Goal: Task Accomplishment & Management: Complete application form

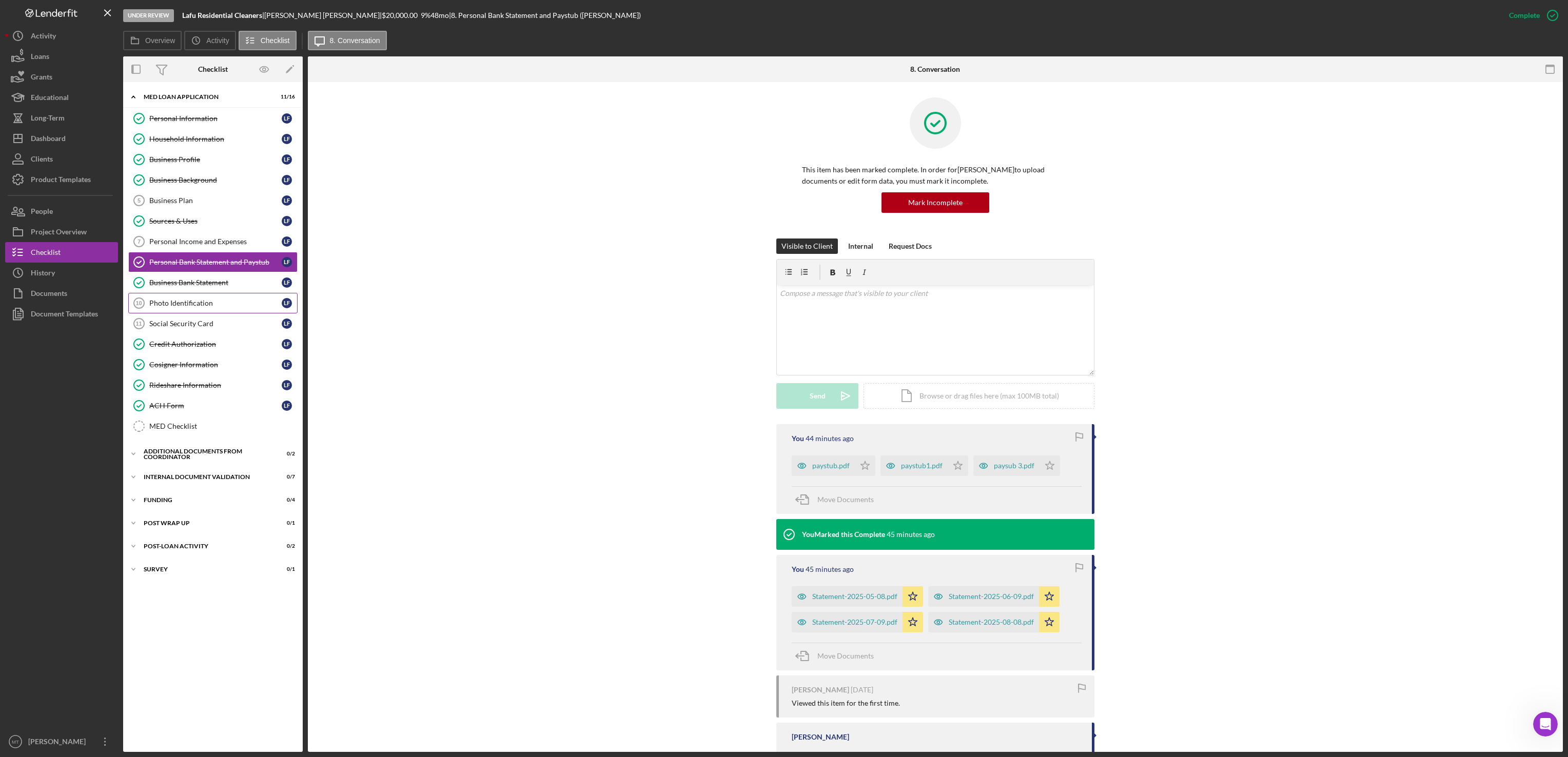
click at [189, 302] on link "Photo Identification 10 Photo Identification L F" at bounding box center [213, 303] width 169 height 21
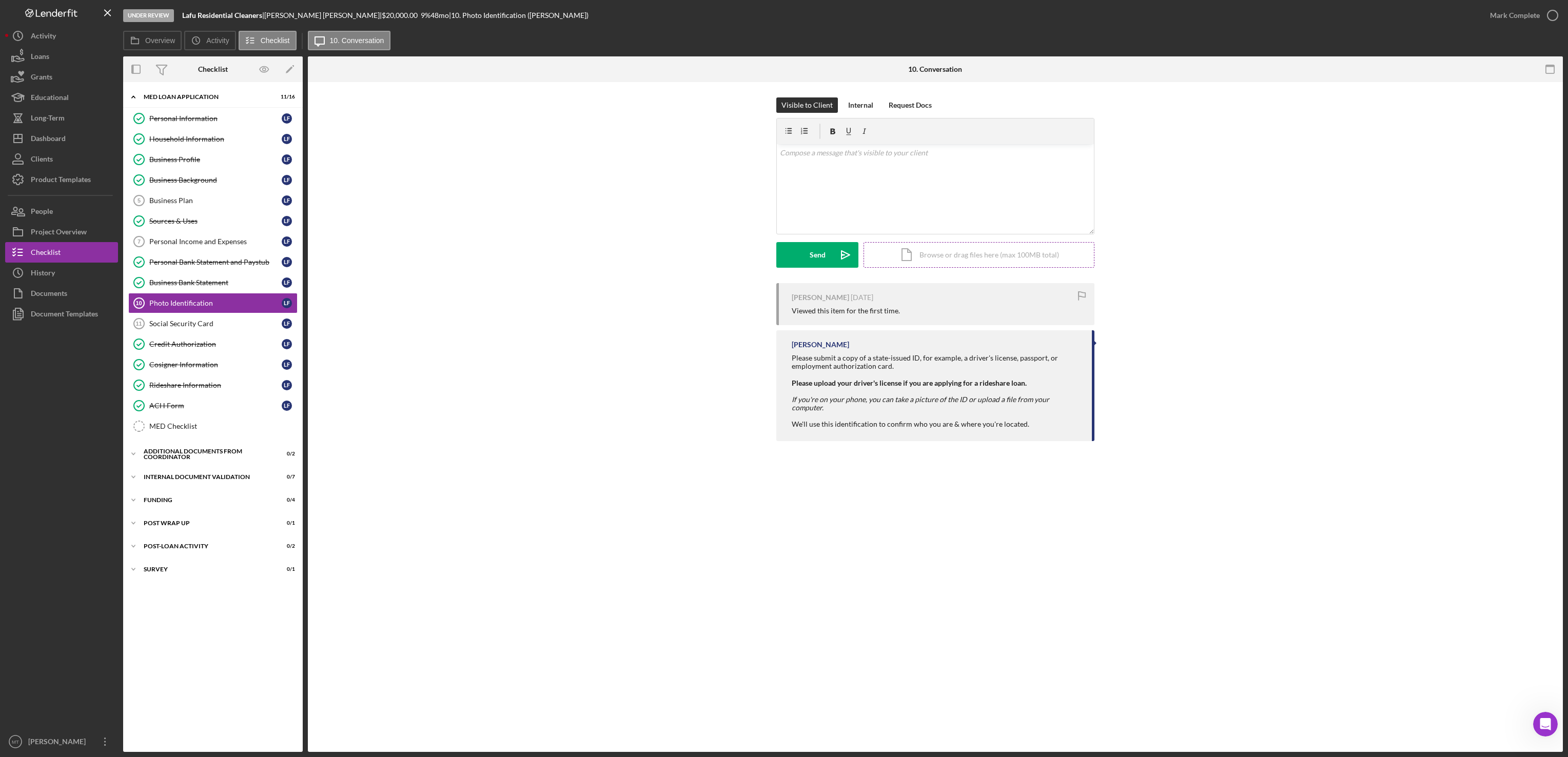
click at [933, 246] on div "Icon/Document Browse or drag files here (max 100MB total) Tap to choose files o…" at bounding box center [979, 255] width 231 height 26
click at [815, 257] on div "Upload" at bounding box center [817, 255] width 23 height 26
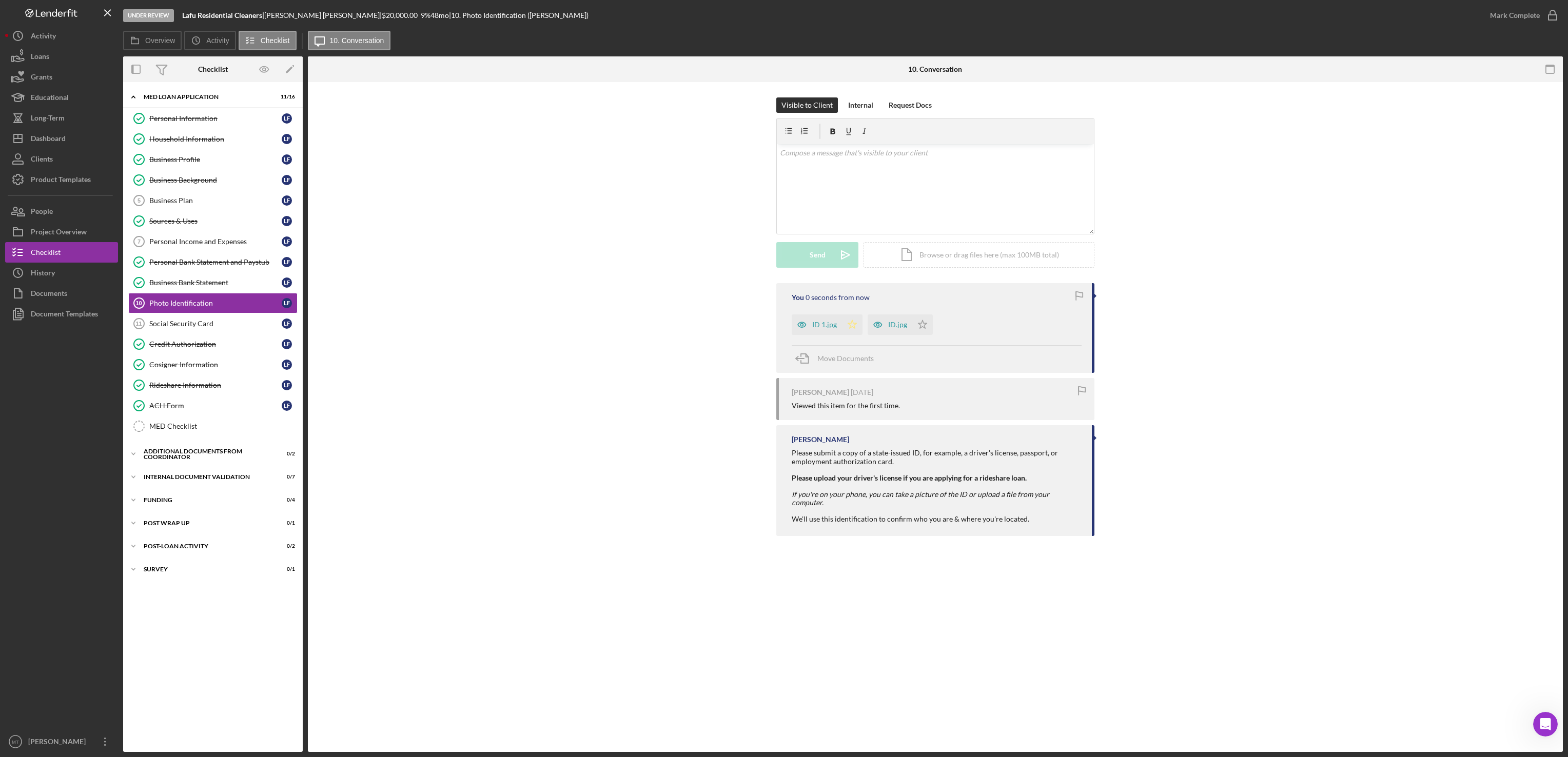
click at [846, 333] on icon "Icon/Star" at bounding box center [852, 325] width 21 height 21
click at [923, 332] on icon "Icon/Star" at bounding box center [923, 325] width 21 height 21
click at [1525, 15] on div "Mark Complete" at bounding box center [1515, 15] width 50 height 21
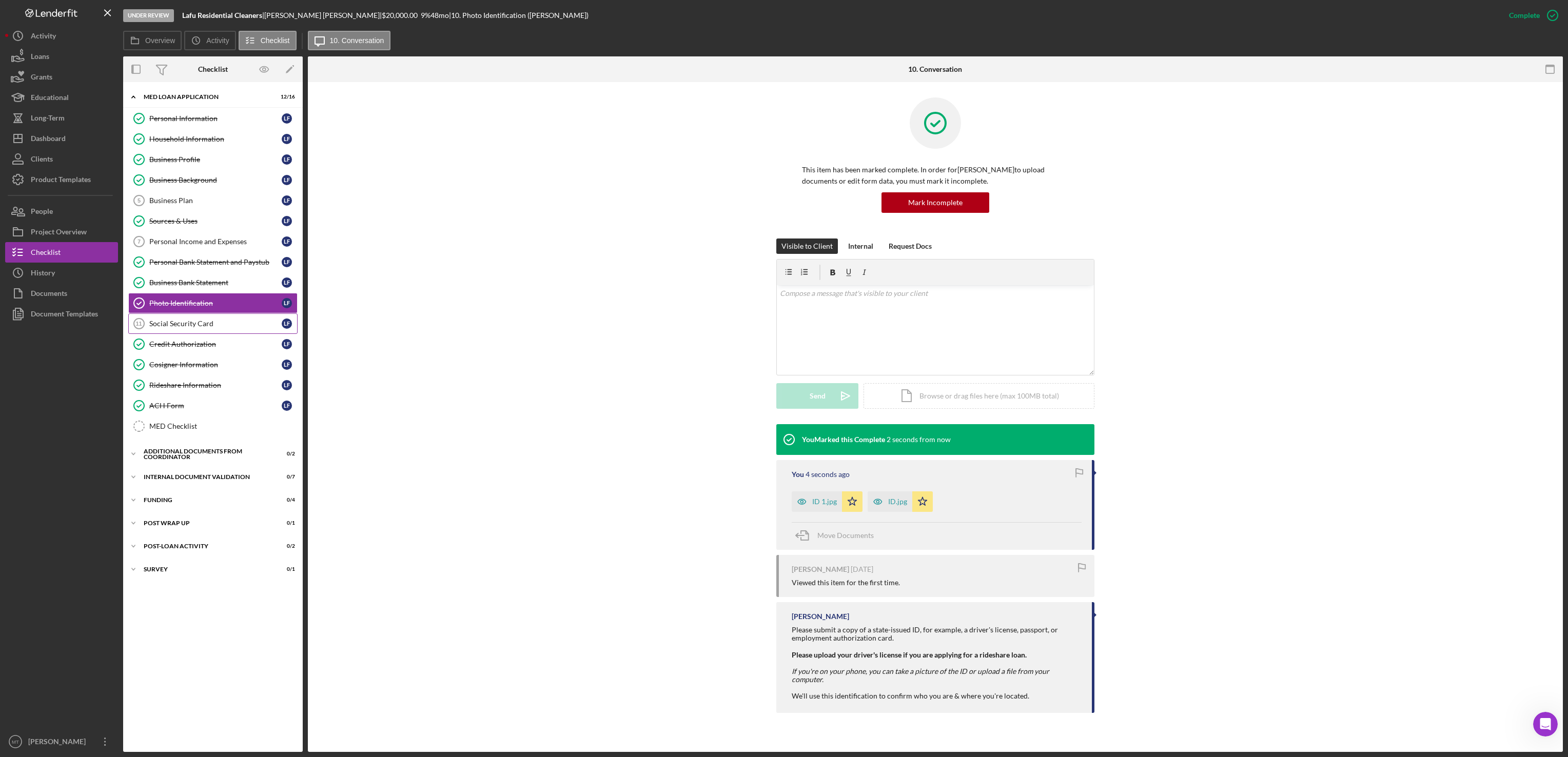
click at [207, 328] on div "Social Security Card" at bounding box center [215, 323] width 132 height 8
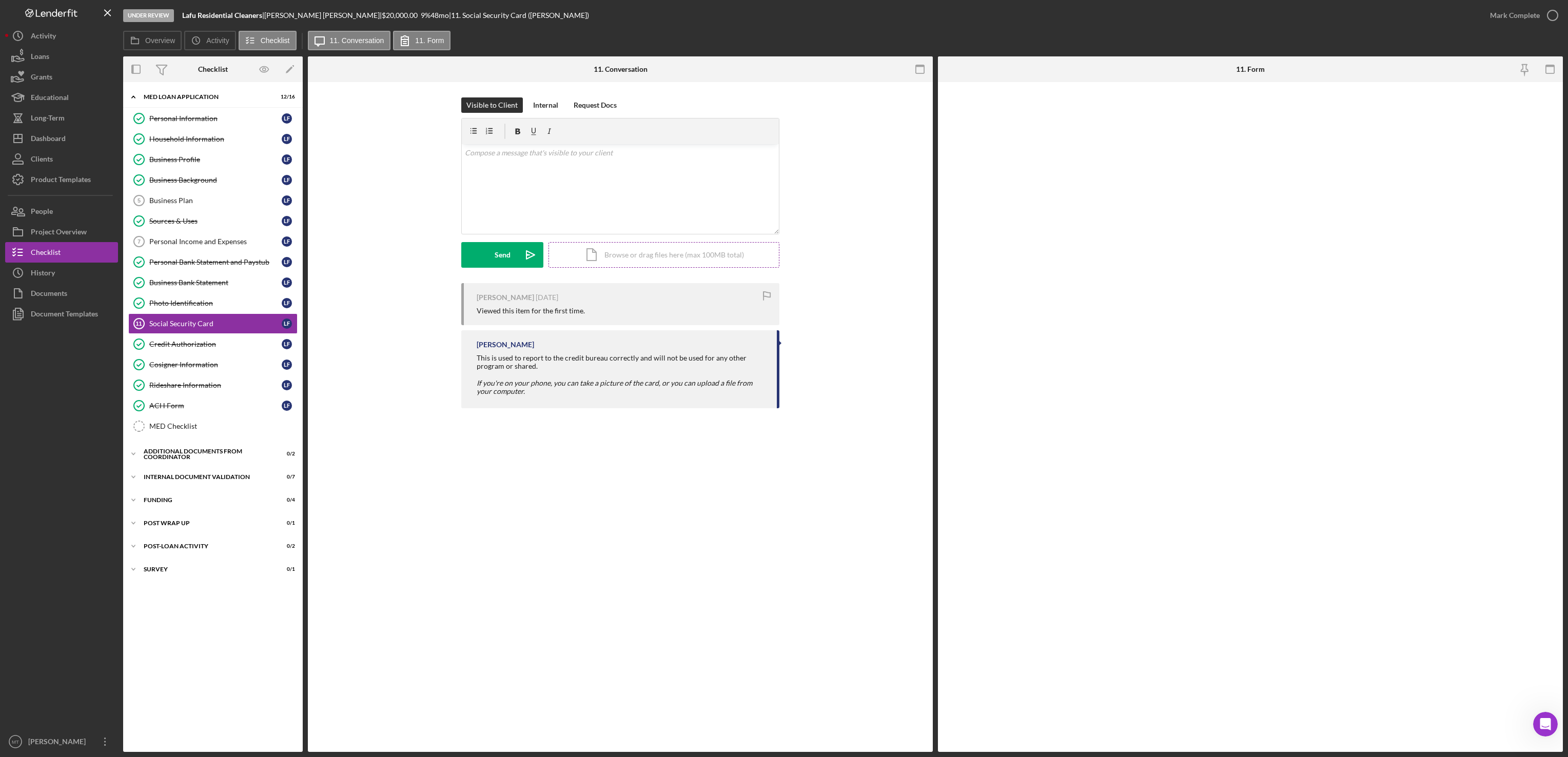
click at [637, 251] on div "Icon/Document Browse or drag files here (max 100MB total) Tap to choose files o…" at bounding box center [663, 255] width 231 height 26
click at [514, 254] on button "Upload Icon/Upload" at bounding box center [502, 255] width 82 height 26
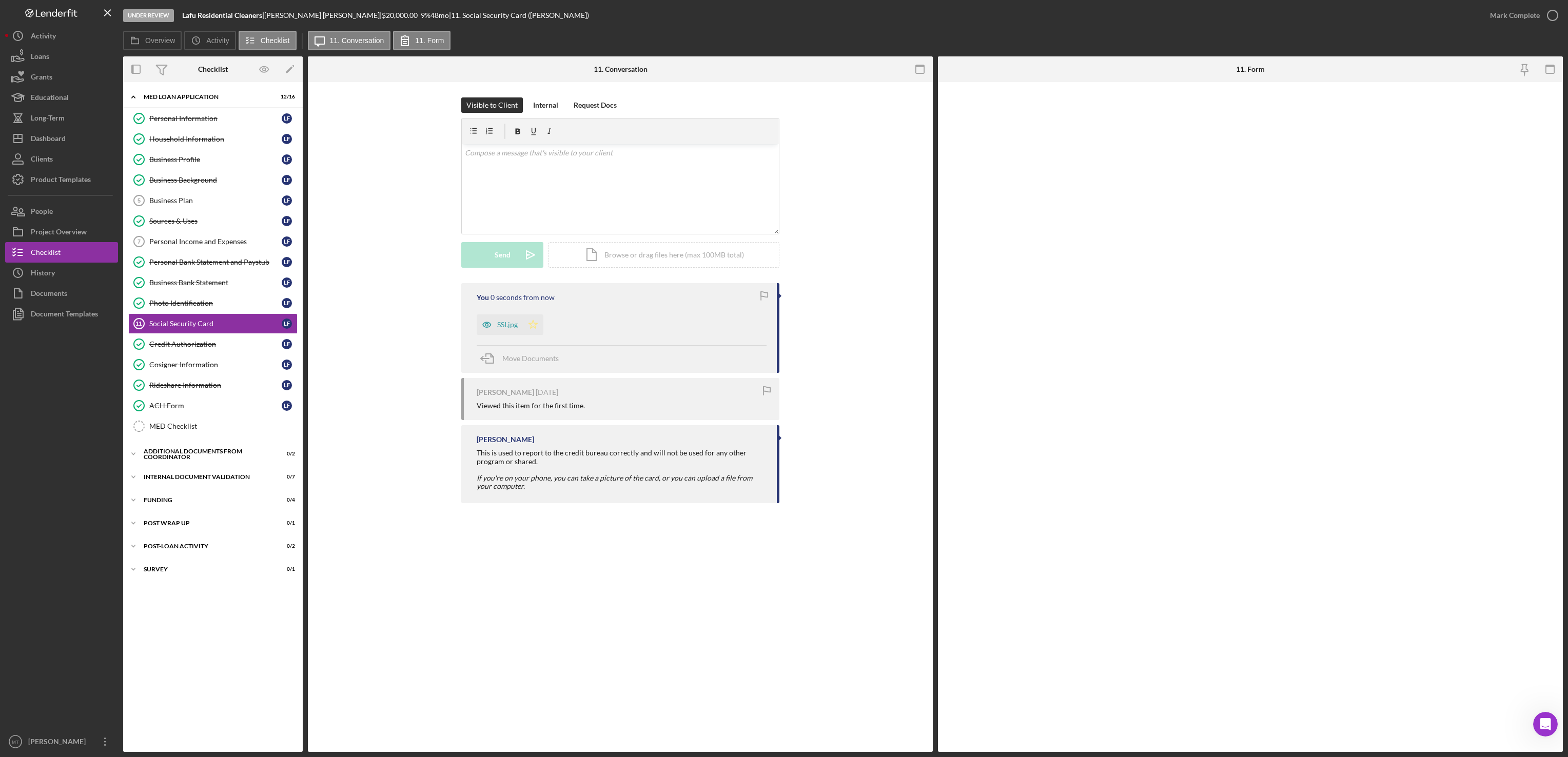
click at [534, 327] on icon "Icon/Star" at bounding box center [533, 325] width 21 height 21
click at [1500, 12] on div "Mark Complete" at bounding box center [1515, 15] width 50 height 21
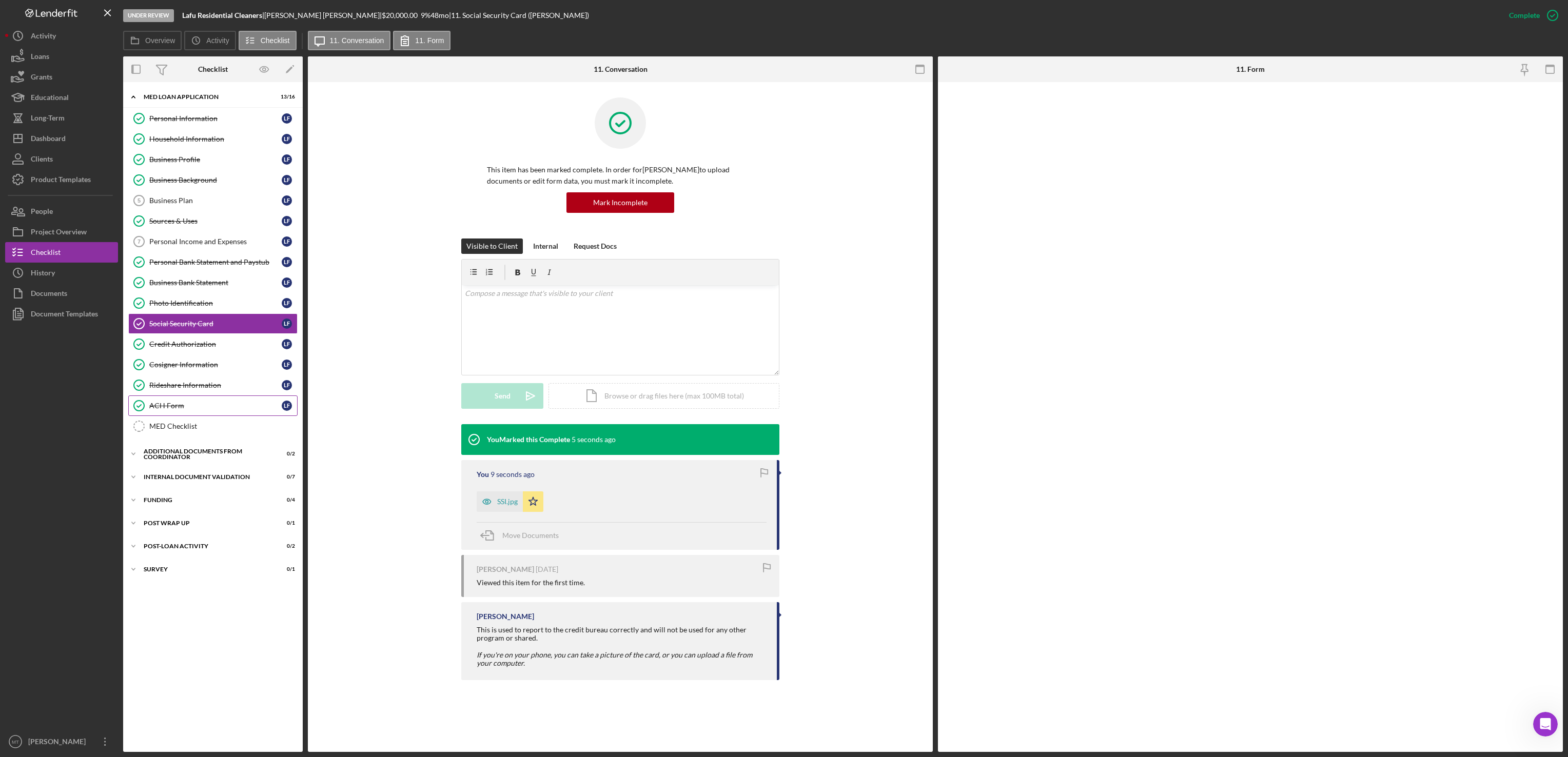
click at [182, 410] on div "ACH Form" at bounding box center [215, 405] width 132 height 8
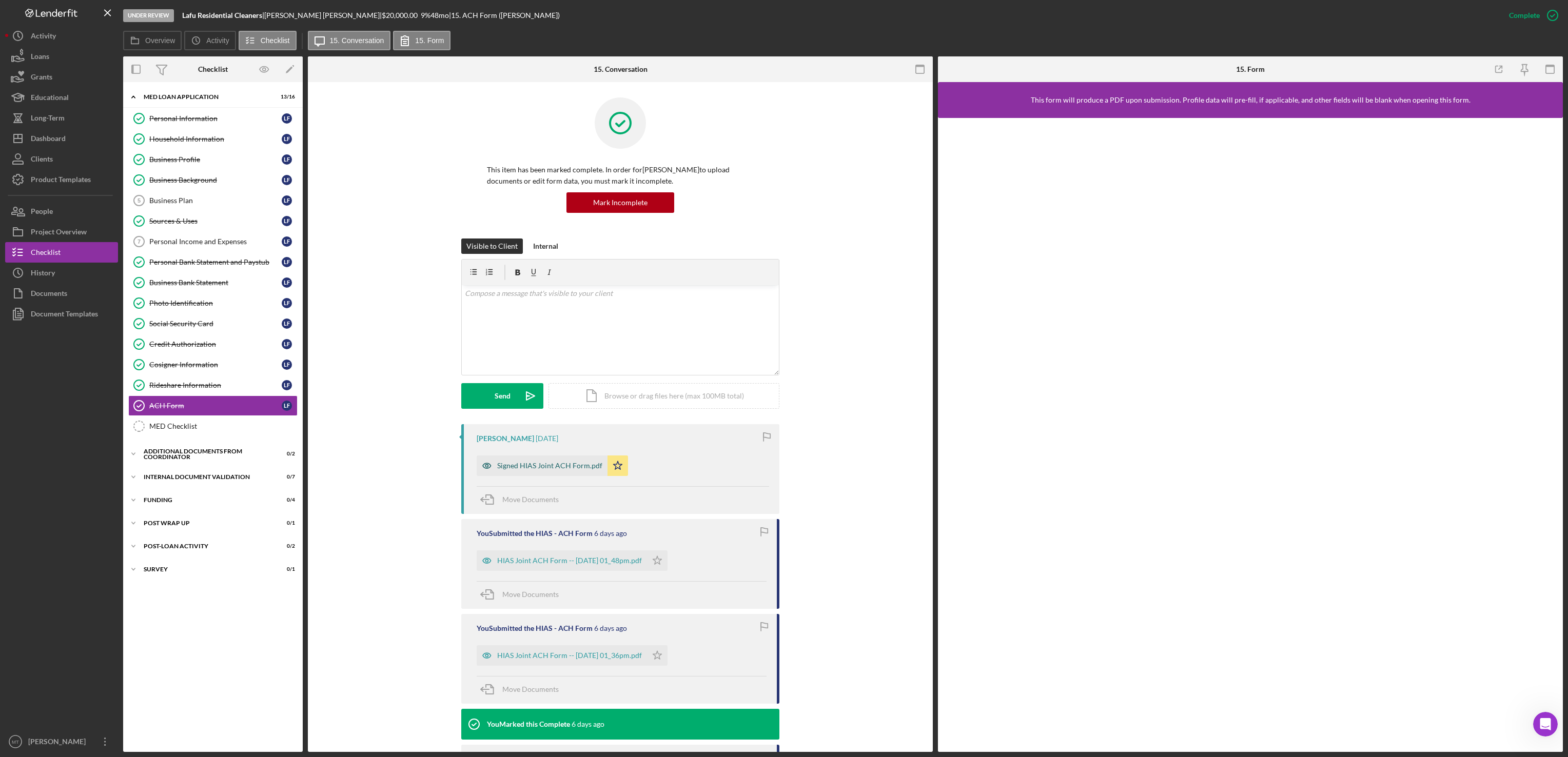
drag, startPoint x: 536, startPoint y: 468, endPoint x: 516, endPoint y: 466, distance: 20.1
click at [516, 466] on div "Signed HIAS Joint ACH Form.pdf" at bounding box center [550, 466] width 105 height 8
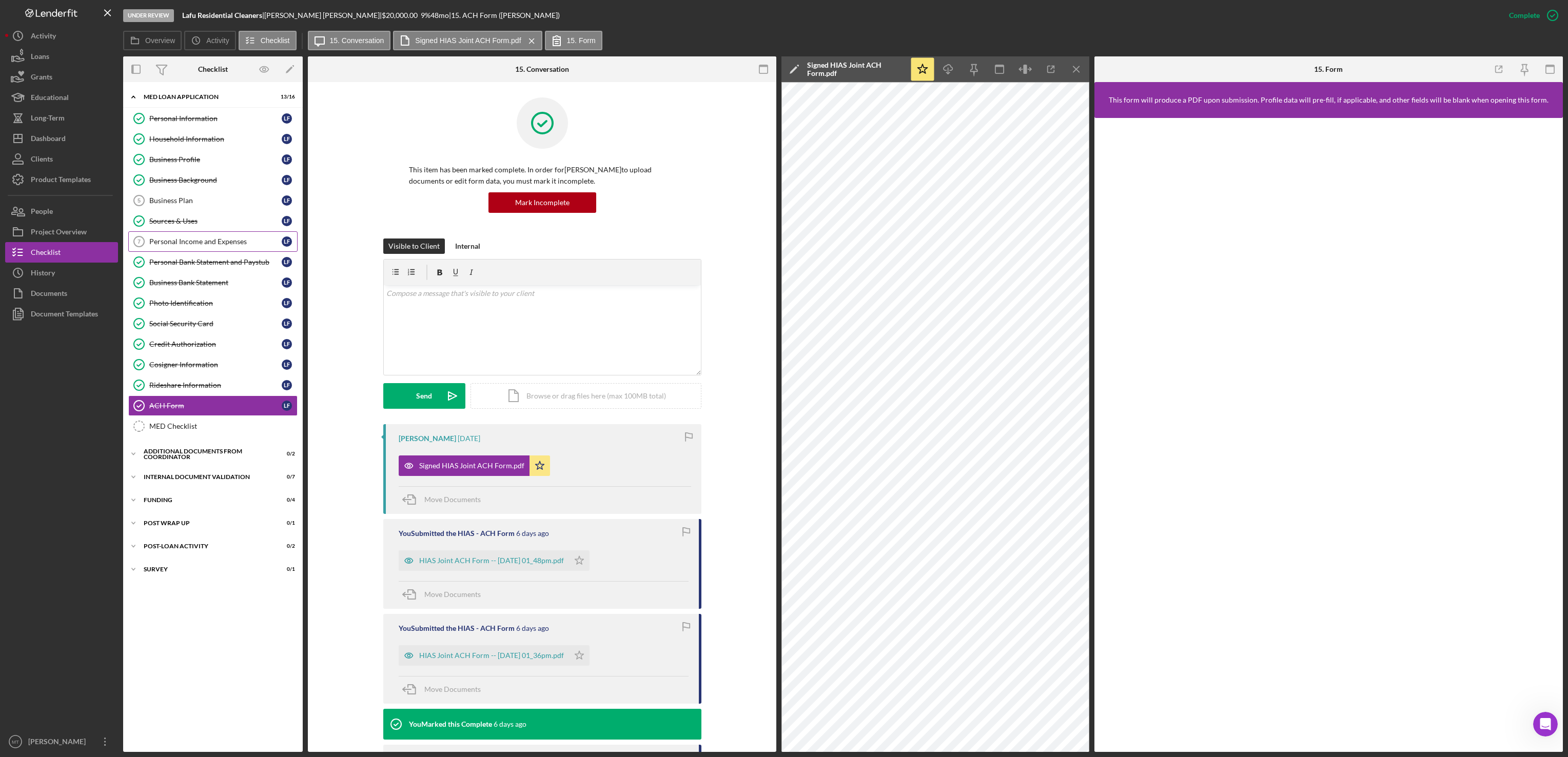
click at [208, 246] on div "Personal Income and Expenses" at bounding box center [215, 241] width 132 height 8
